Goal: Task Accomplishment & Management: Manage account settings

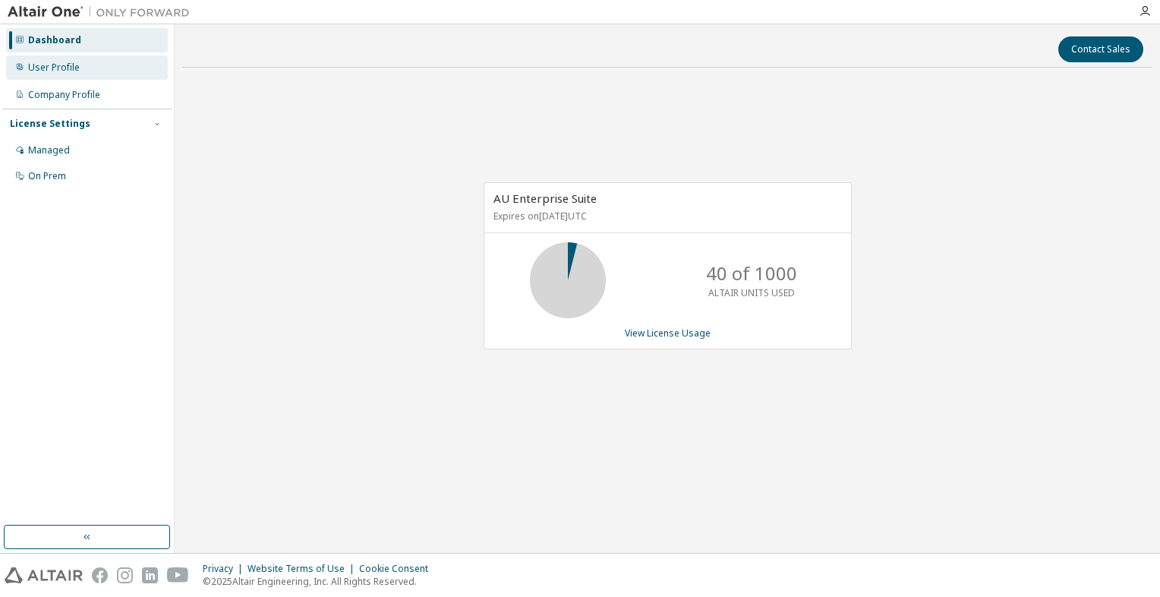
click at [67, 68] on div "User Profile" at bounding box center [54, 67] width 52 height 12
